Goal: Check status

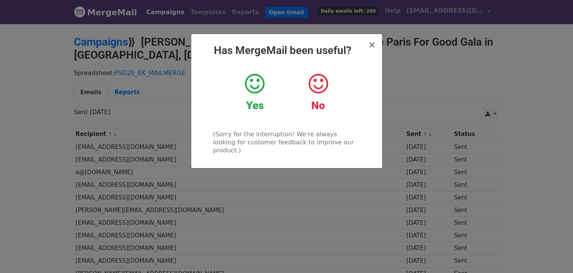
click at [256, 90] on icon at bounding box center [255, 83] width 20 height 23
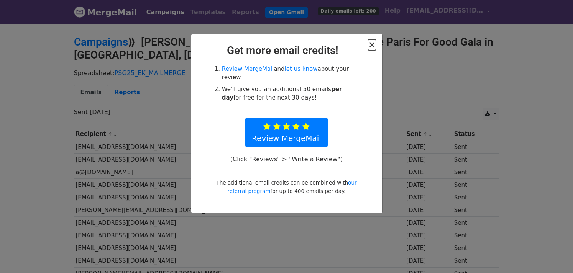
click at [372, 44] on span "×" at bounding box center [372, 44] width 8 height 11
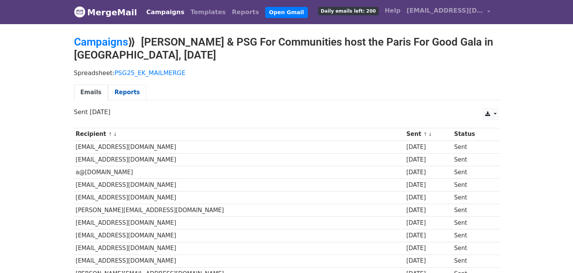
click at [123, 95] on link "Reports" at bounding box center [127, 93] width 38 height 16
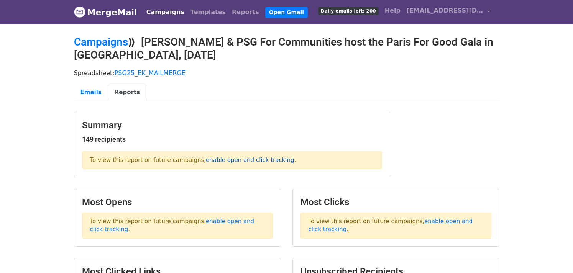
click at [243, 161] on link "enable open and click tracking" at bounding box center [250, 160] width 88 height 7
